Goal: Book appointment/travel/reservation

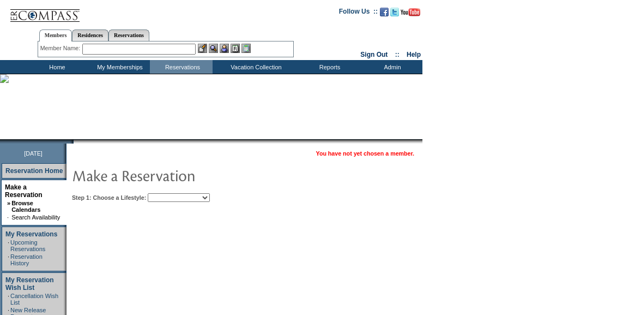
click at [210, 200] on select "Beach Leisure Metropolitan Mountain OIAL for Adventure OIAL for Couples OIAL fo…" at bounding box center [179, 197] width 62 height 9
select select "Beach"
click at [166, 193] on select "Beach Leisure Metropolitan Mountain OIAL for Adventure OIAL for Couples OIAL fo…" at bounding box center [179, 197] width 62 height 9
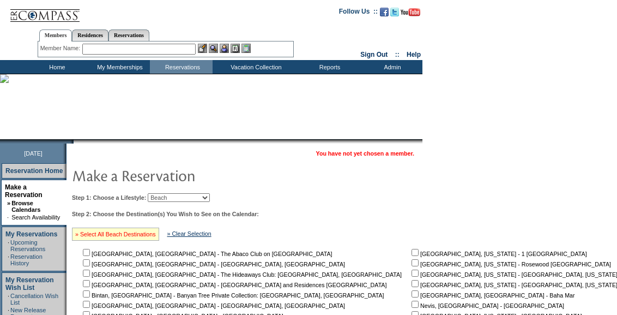
click at [139, 232] on link "» Select All Beach Destinations" at bounding box center [115, 234] width 81 height 7
checkbox input "true"
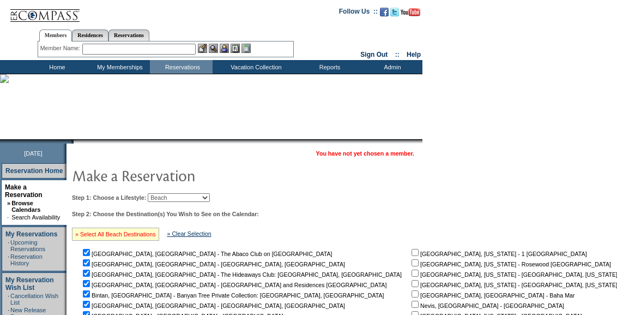
checkbox input "true"
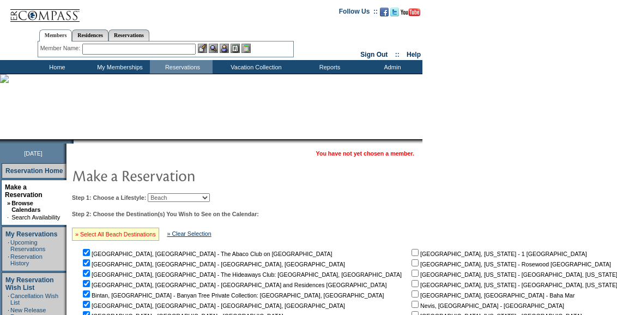
checkbox input "true"
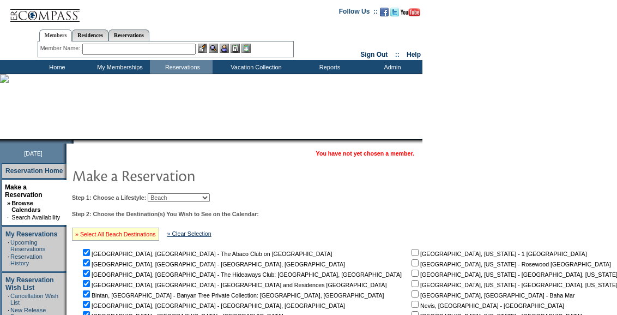
checkbox input "true"
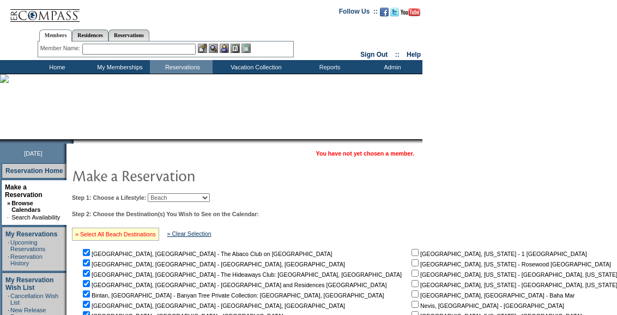
checkbox input "true"
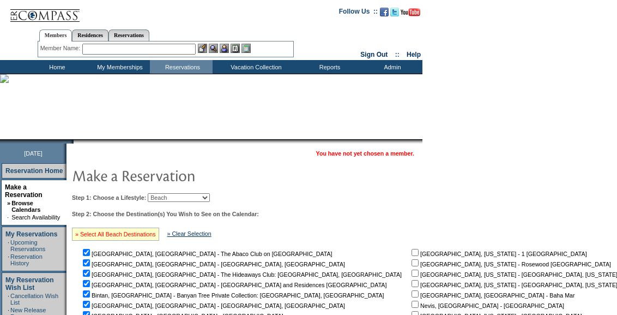
checkbox input "true"
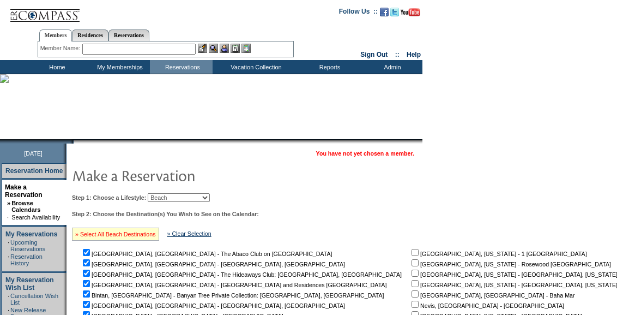
checkbox input "true"
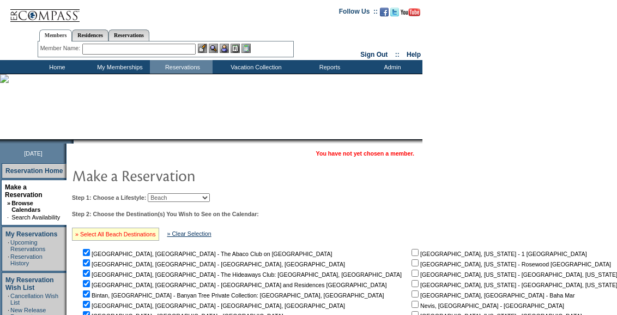
checkbox input "true"
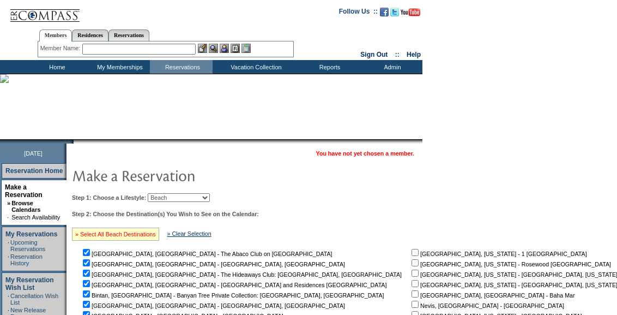
checkbox input "true"
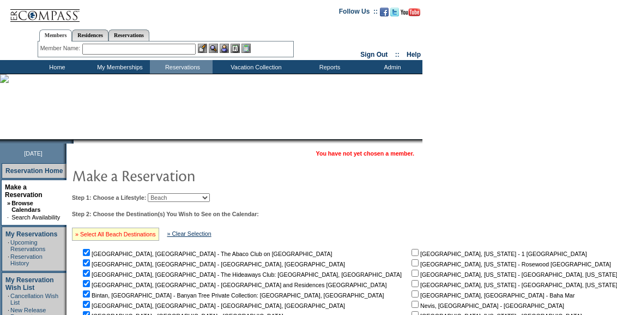
checkbox input "true"
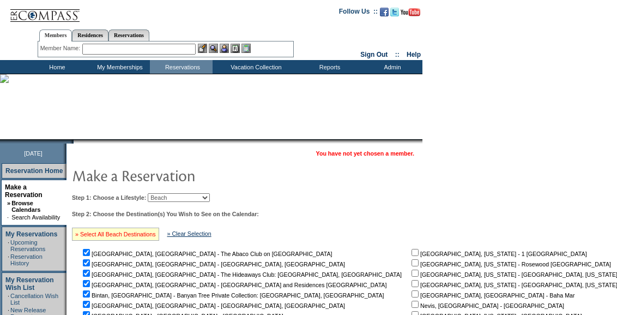
checkbox input "true"
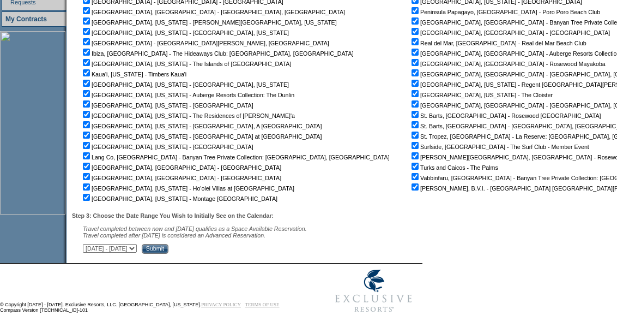
scroll to position [337, 0]
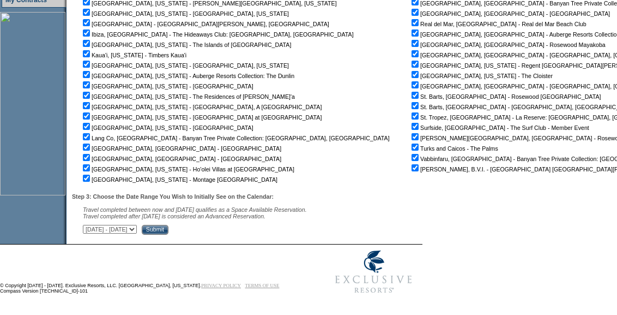
click at [137, 229] on select "[DATE] - [DATE] [DATE] - [DATE] [DATE] - [DATE] [DATE] - [DATE] [DATE] - [DATE]…" at bounding box center [110, 229] width 54 height 9
select select "[DATE]|[DATE]"
click at [89, 225] on select "[DATE] - [DATE] [DATE] - [DATE] [DATE] - [DATE] [DATE] - [DATE] [DATE] - [DATE]…" at bounding box center [110, 229] width 54 height 9
click at [169, 226] on input "Submit" at bounding box center [155, 230] width 27 height 10
